Goal: Transaction & Acquisition: Download file/media

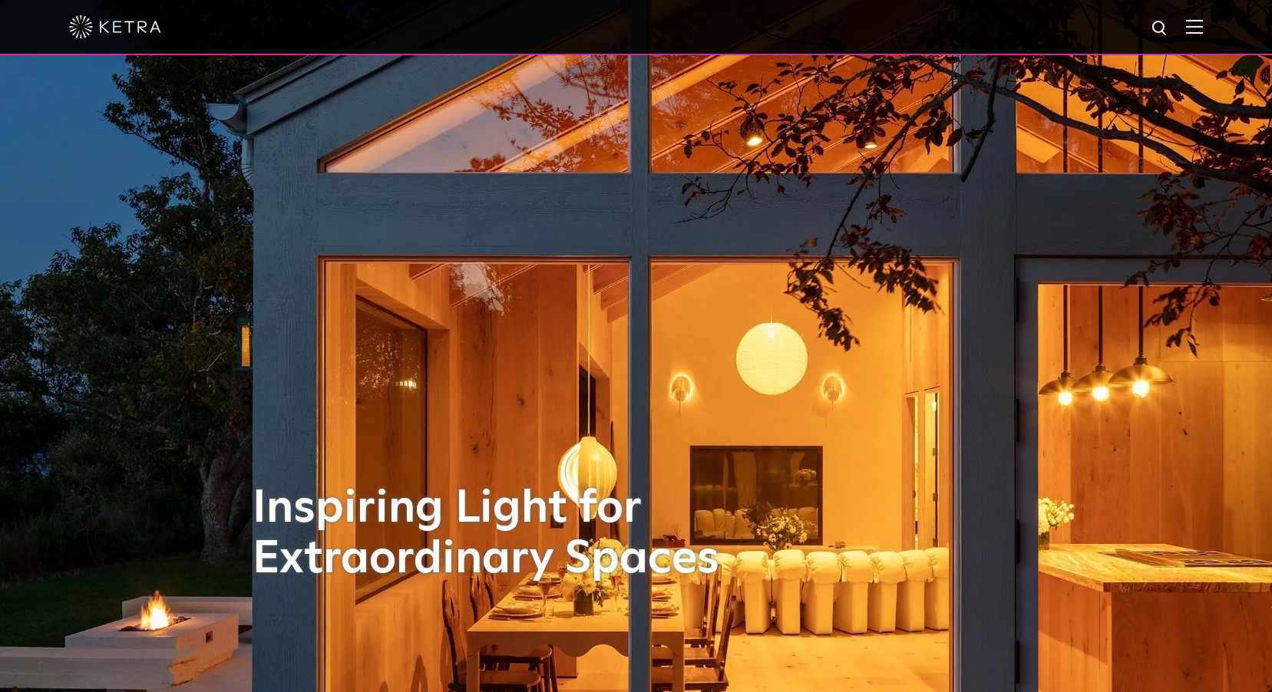
click at [1203, 28] on img at bounding box center [1194, 26] width 17 height 15
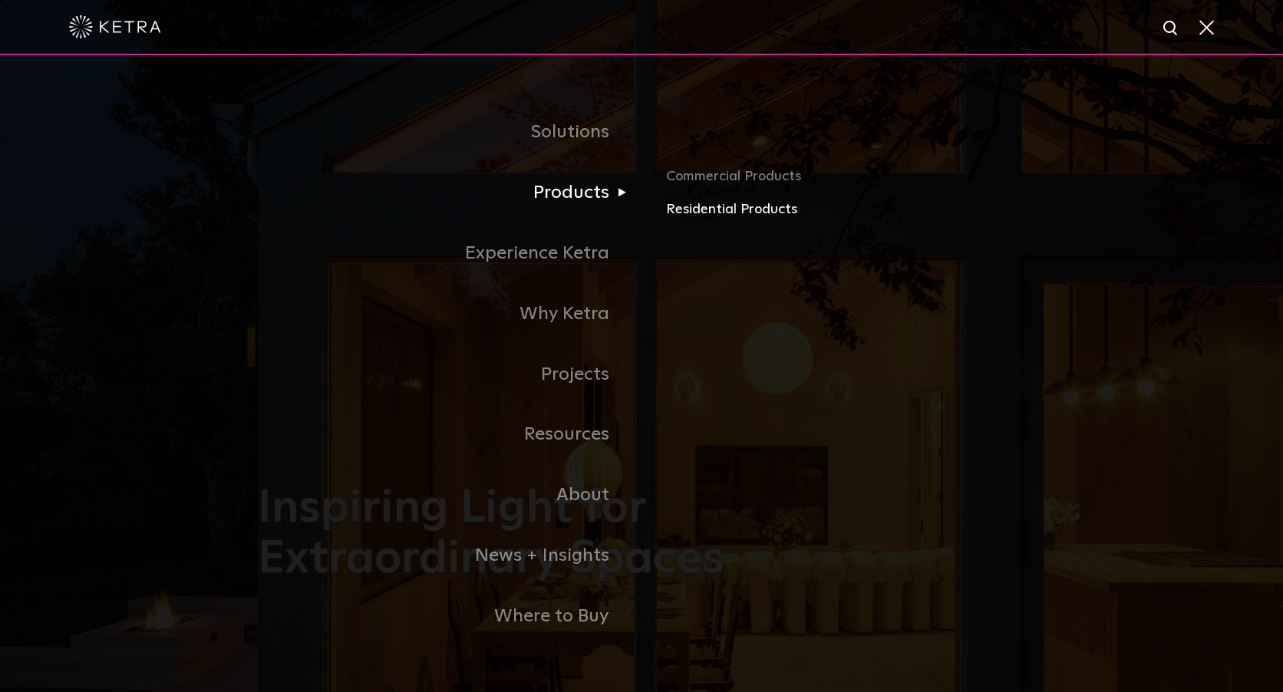
click at [682, 213] on link "Residential Products" at bounding box center [845, 210] width 359 height 22
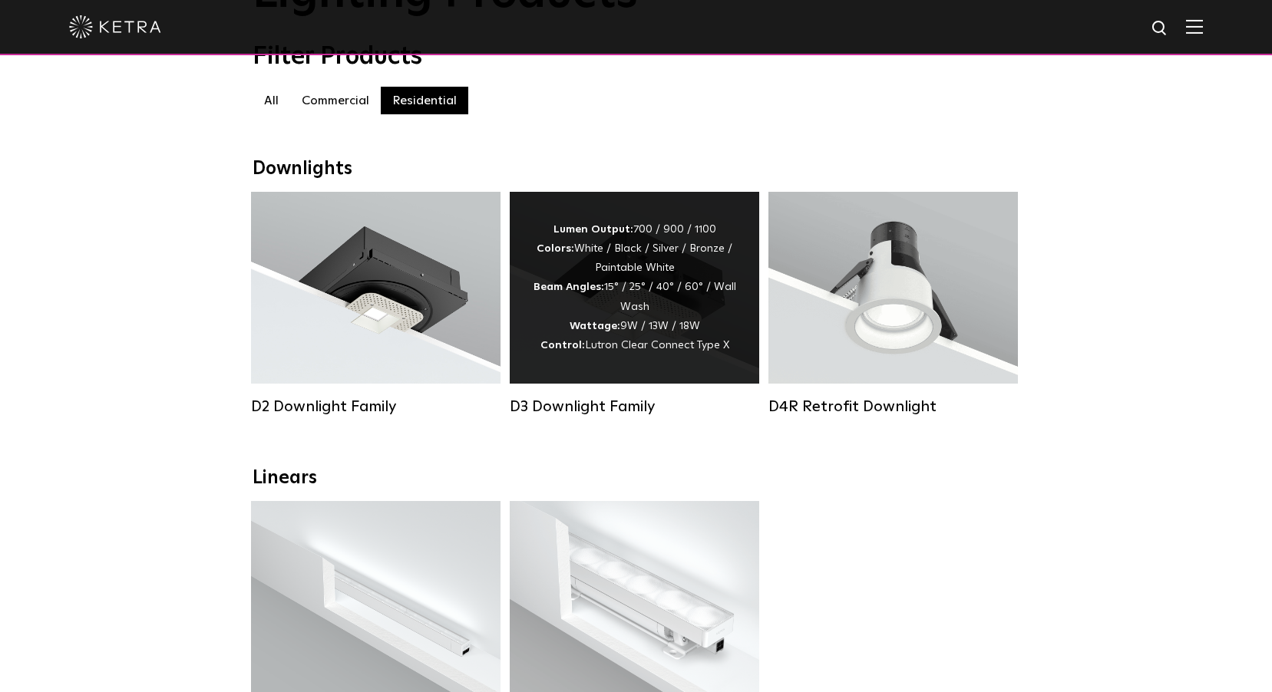
scroll to position [153, 0]
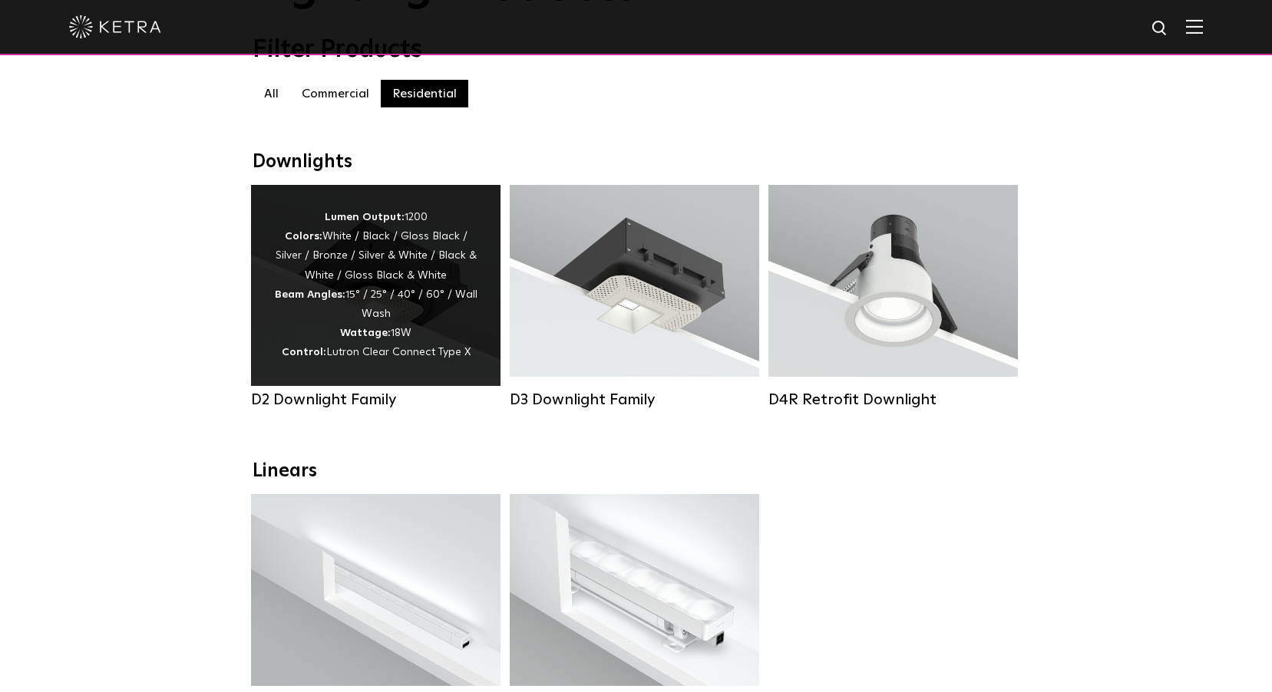
click at [435, 358] on span "Lutron Clear Connect Type X" at bounding box center [398, 352] width 144 height 11
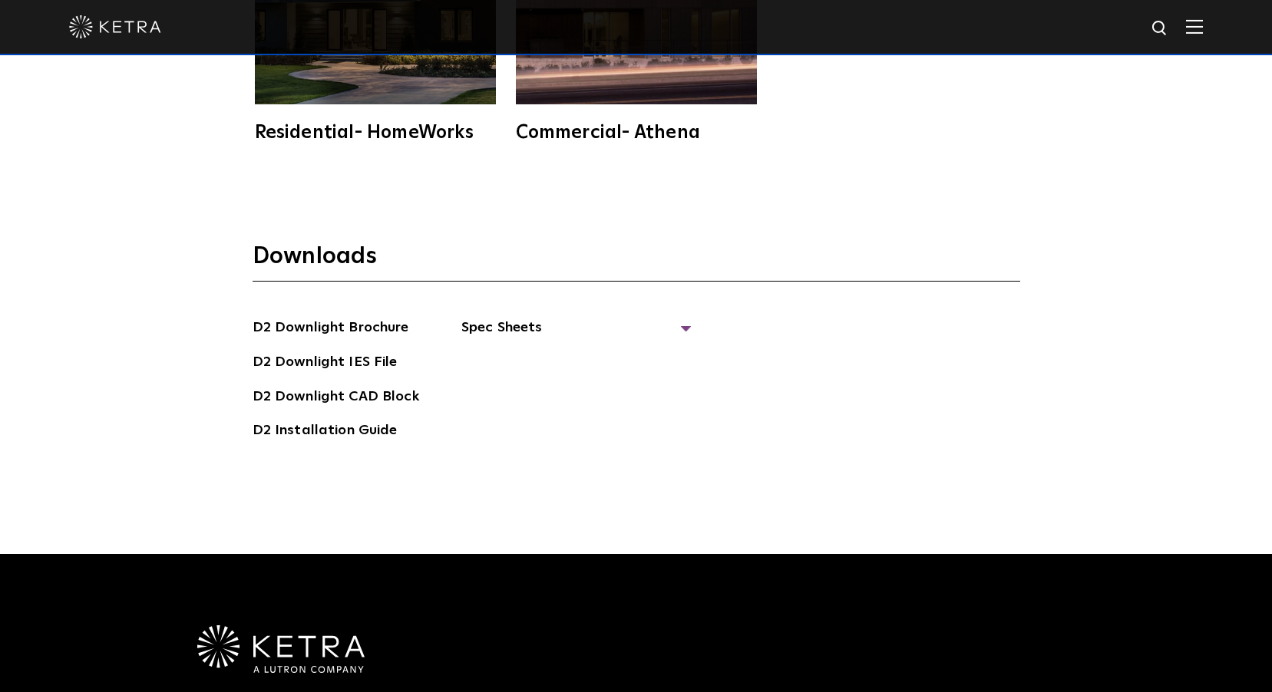
scroll to position [4298, 0]
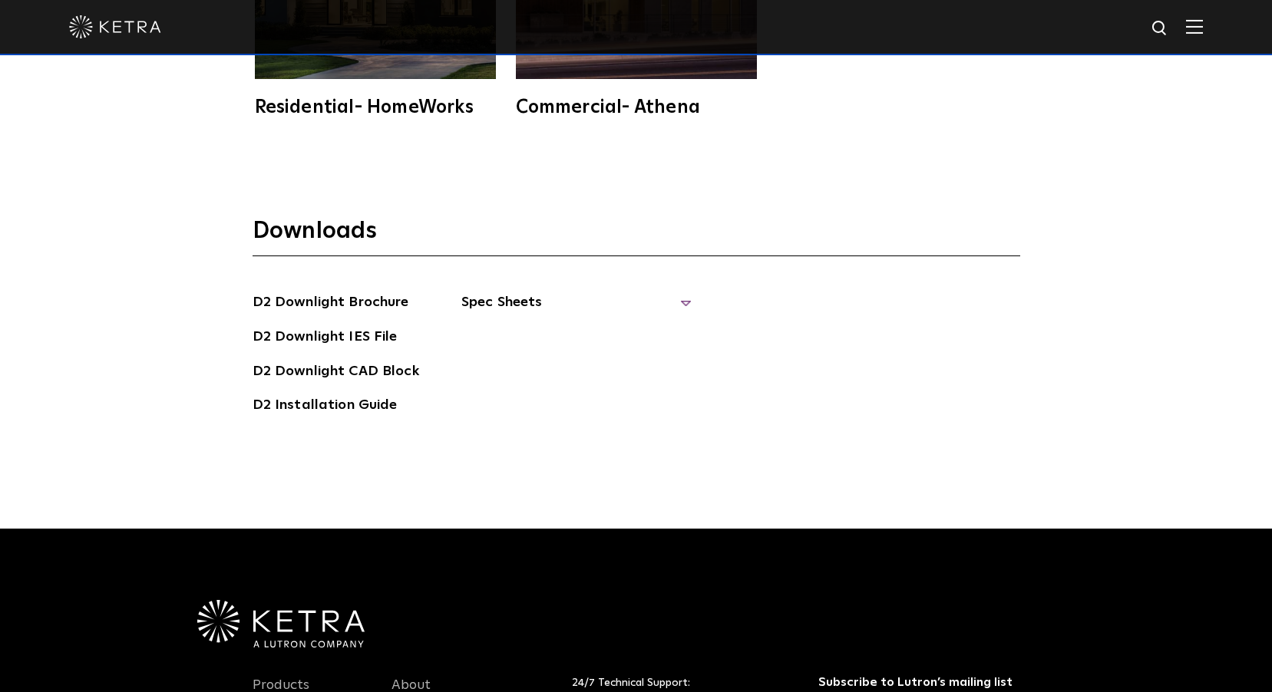
click at [515, 292] on span "Spec Sheets" at bounding box center [576, 309] width 230 height 34
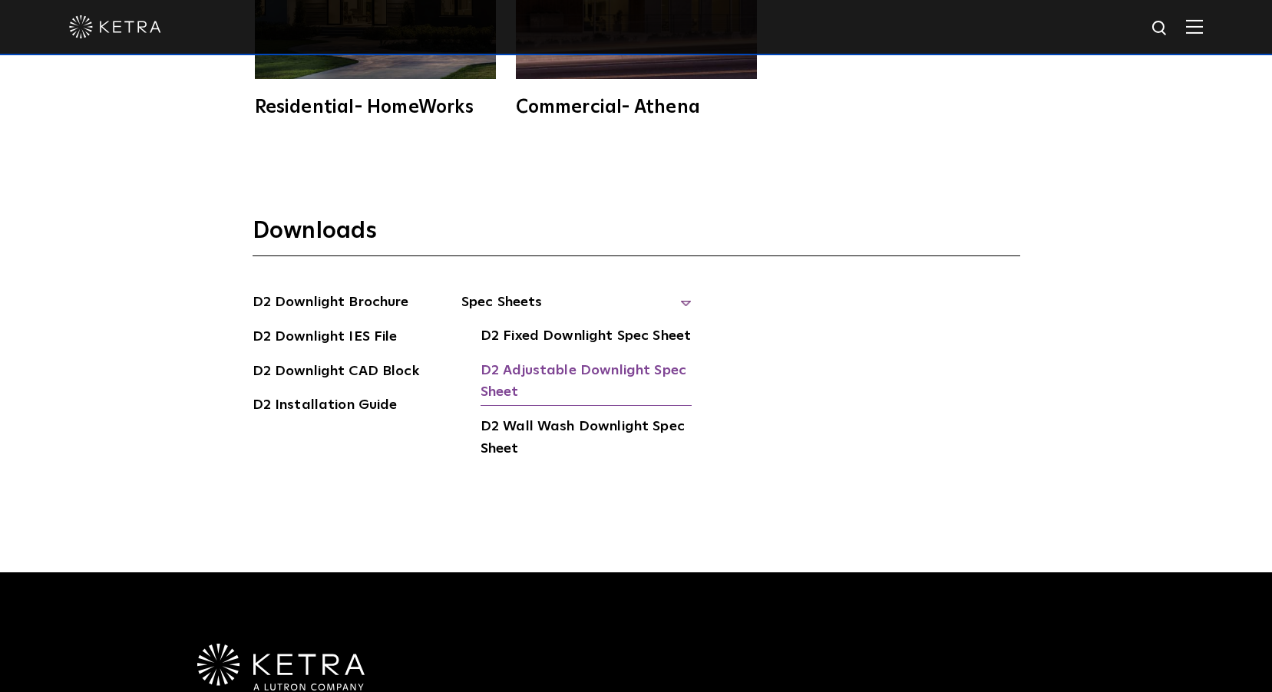
click at [530, 360] on link "D2 Adjustable Downlight Spec Sheet" at bounding box center [585, 383] width 211 height 47
